Goal: Check status: Check status

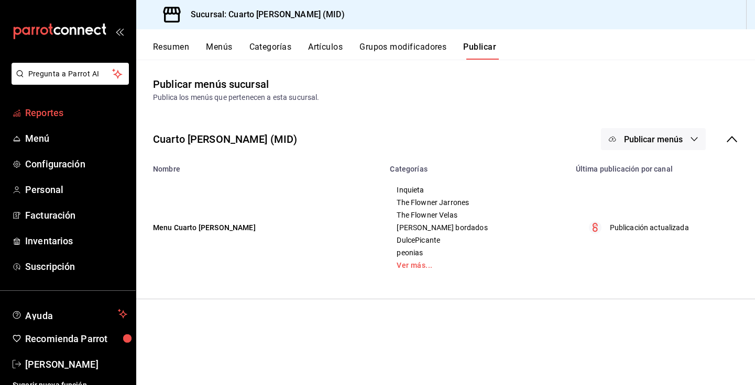
click at [77, 114] on span "Reportes" at bounding box center [76, 113] width 102 height 14
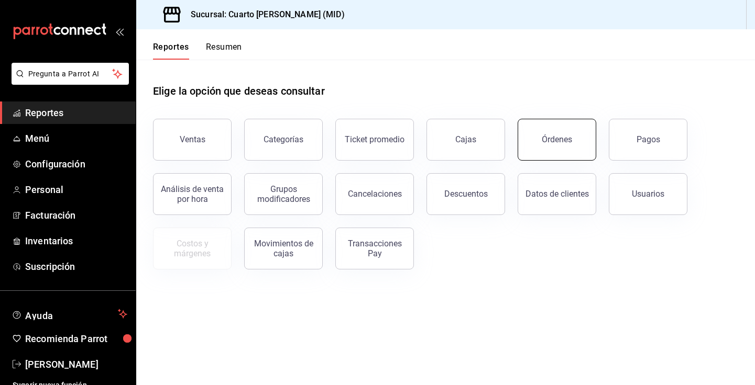
click at [573, 145] on button "Órdenes" at bounding box center [556, 140] width 79 height 42
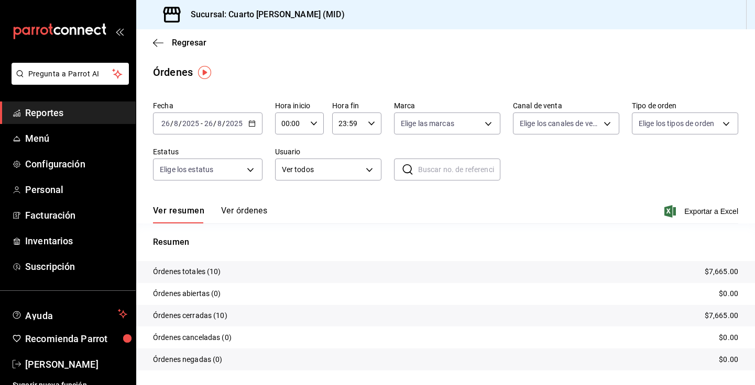
click at [250, 120] on \(Stroke\) "button" at bounding box center [250, 120] width 1 height 1
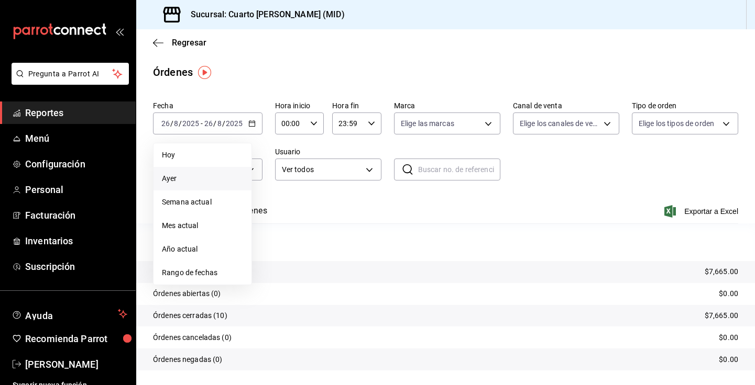
click at [203, 182] on span "Ayer" at bounding box center [202, 178] width 81 height 11
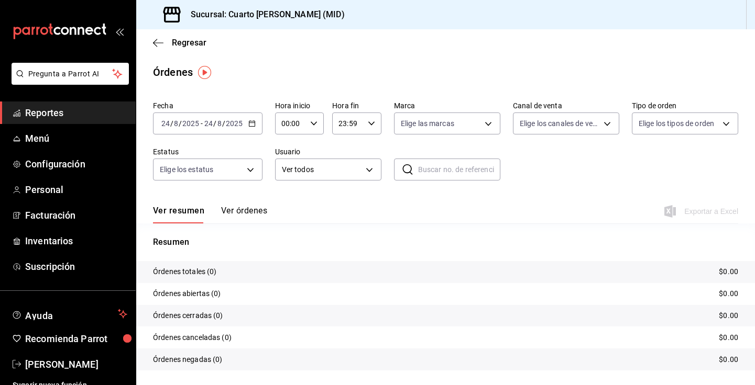
scroll to position [26, 0]
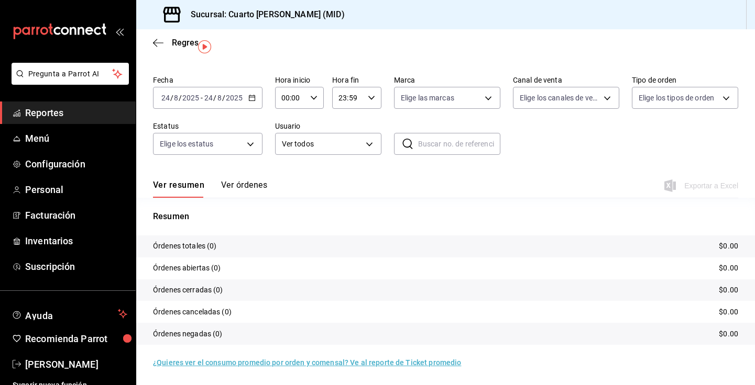
click at [249, 182] on button "Ver órdenes" at bounding box center [244, 189] width 46 height 18
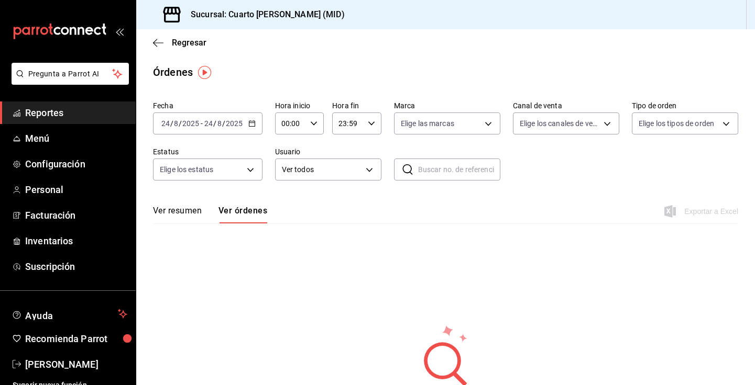
scroll to position [43, 0]
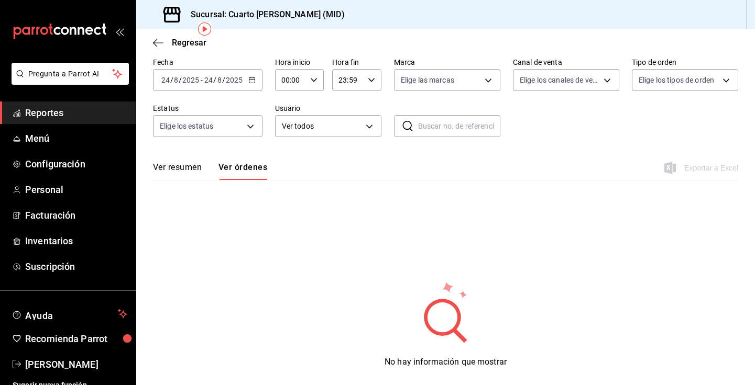
click at [253, 81] on icon "button" at bounding box center [251, 79] width 7 height 7
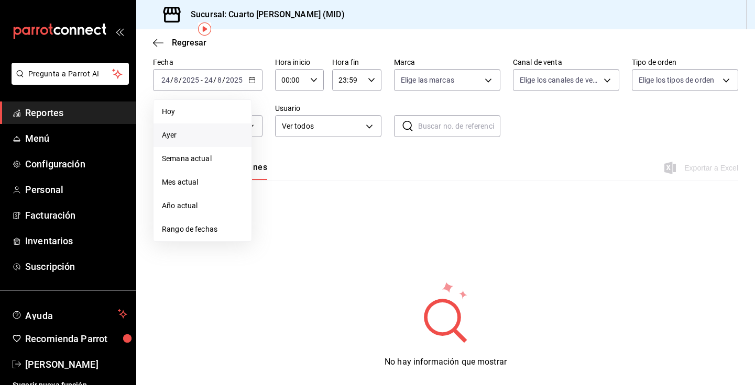
click at [194, 137] on span "Ayer" at bounding box center [202, 135] width 81 height 11
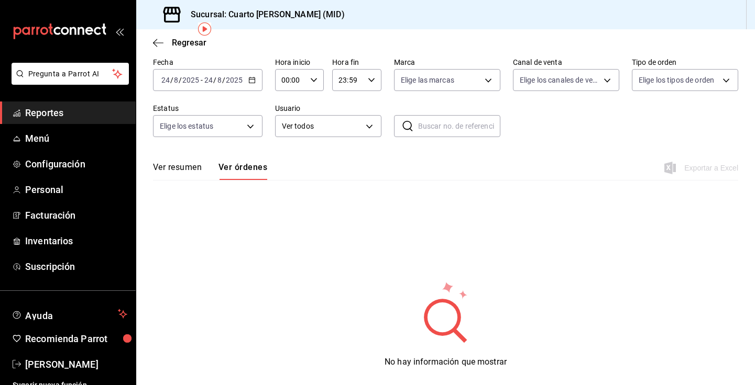
click at [252, 82] on icon "button" at bounding box center [251, 79] width 7 height 7
click at [251, 80] on icon "button" at bounding box center [251, 79] width 7 height 7
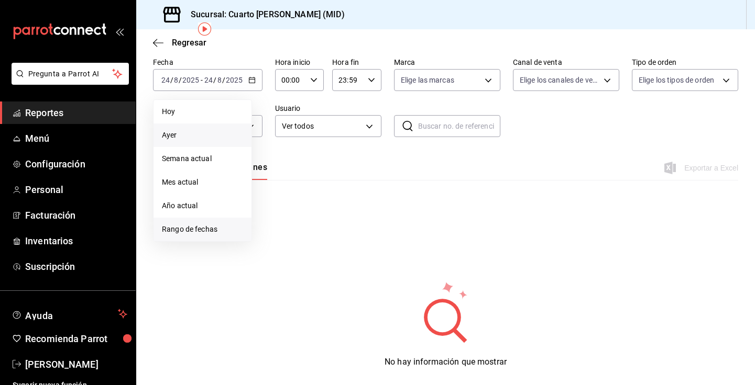
click at [191, 237] on li "Rango de fechas" at bounding box center [202, 230] width 98 height 24
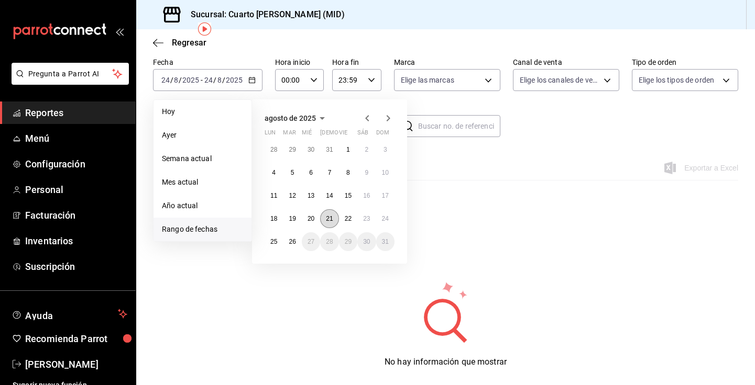
click at [324, 221] on button "21" at bounding box center [329, 218] width 18 height 19
click at [269, 243] on button "25" at bounding box center [273, 241] width 18 height 19
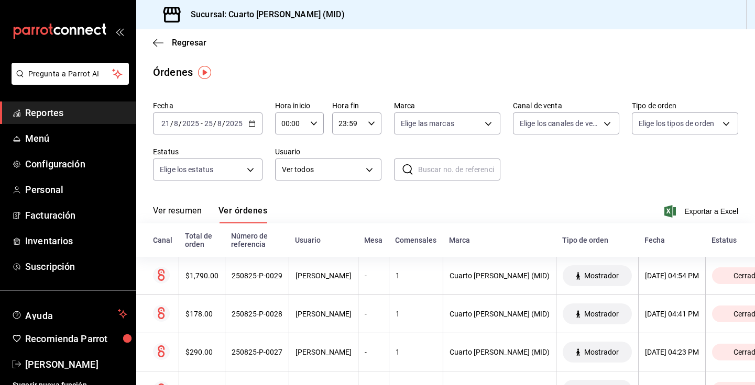
click at [250, 121] on icon "button" at bounding box center [251, 123] width 7 height 7
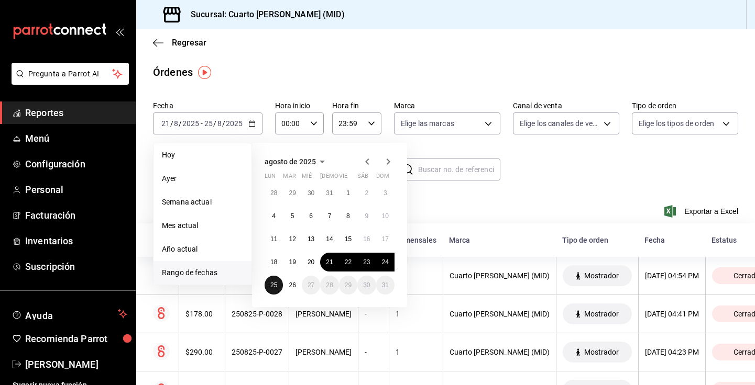
click at [271, 285] on abbr "25" at bounding box center [273, 285] width 7 height 7
click at [290, 286] on abbr "26" at bounding box center [292, 285] width 7 height 7
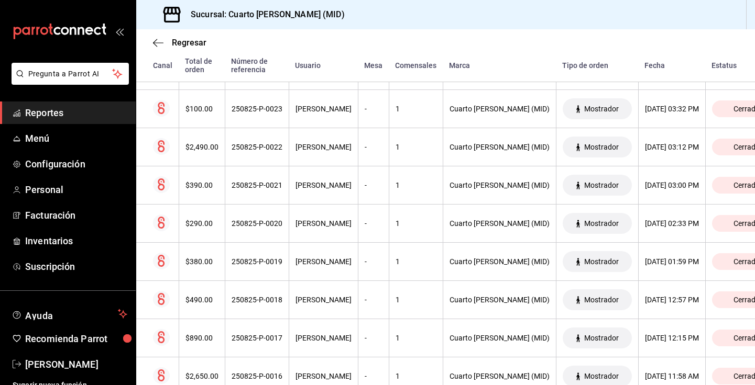
scroll to position [796, 0]
